Goal: Find specific page/section: Find specific page/section

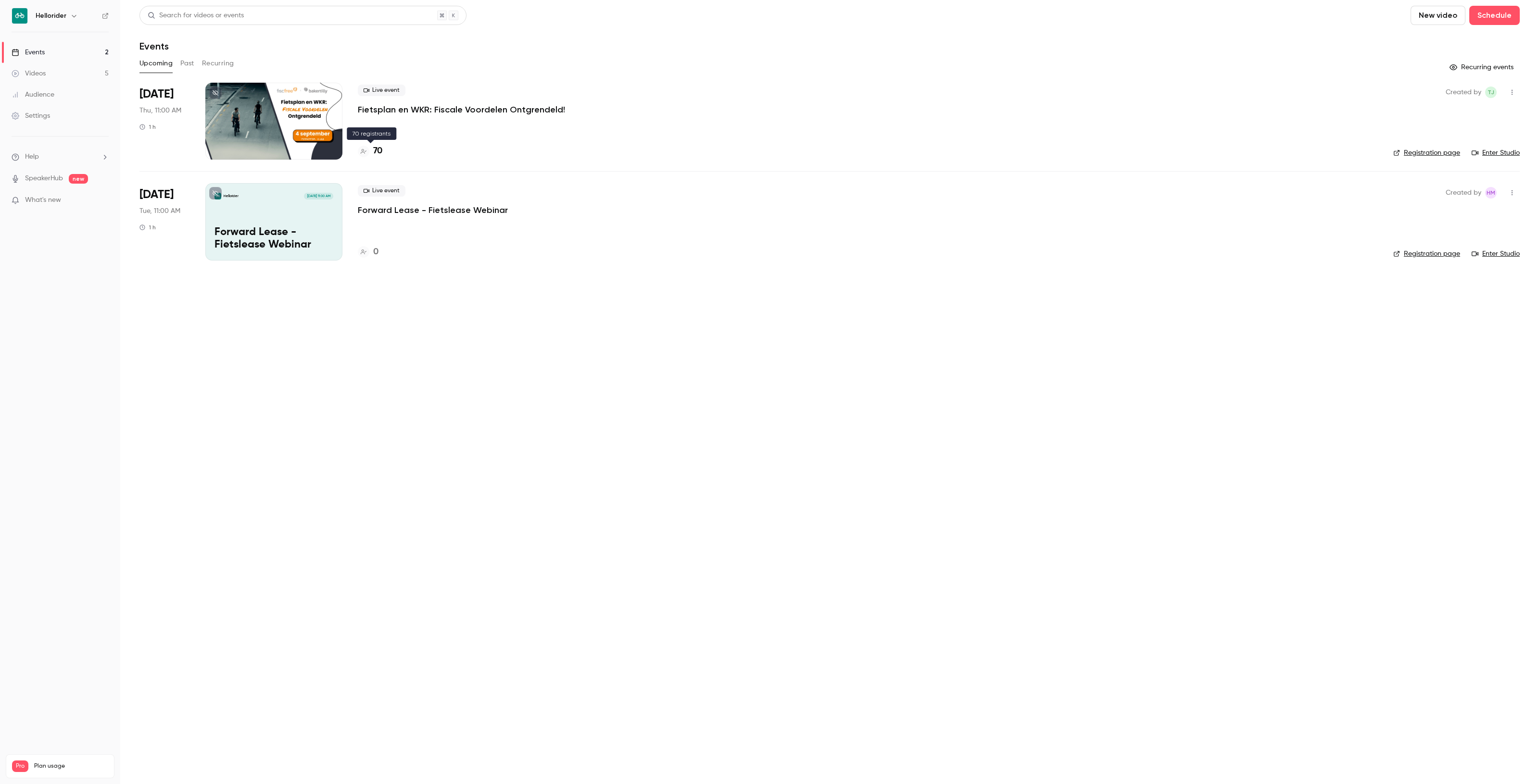
click at [381, 150] on h4 "70" at bounding box center [377, 151] width 9 height 13
